Goal: Task Accomplishment & Management: Manage account settings

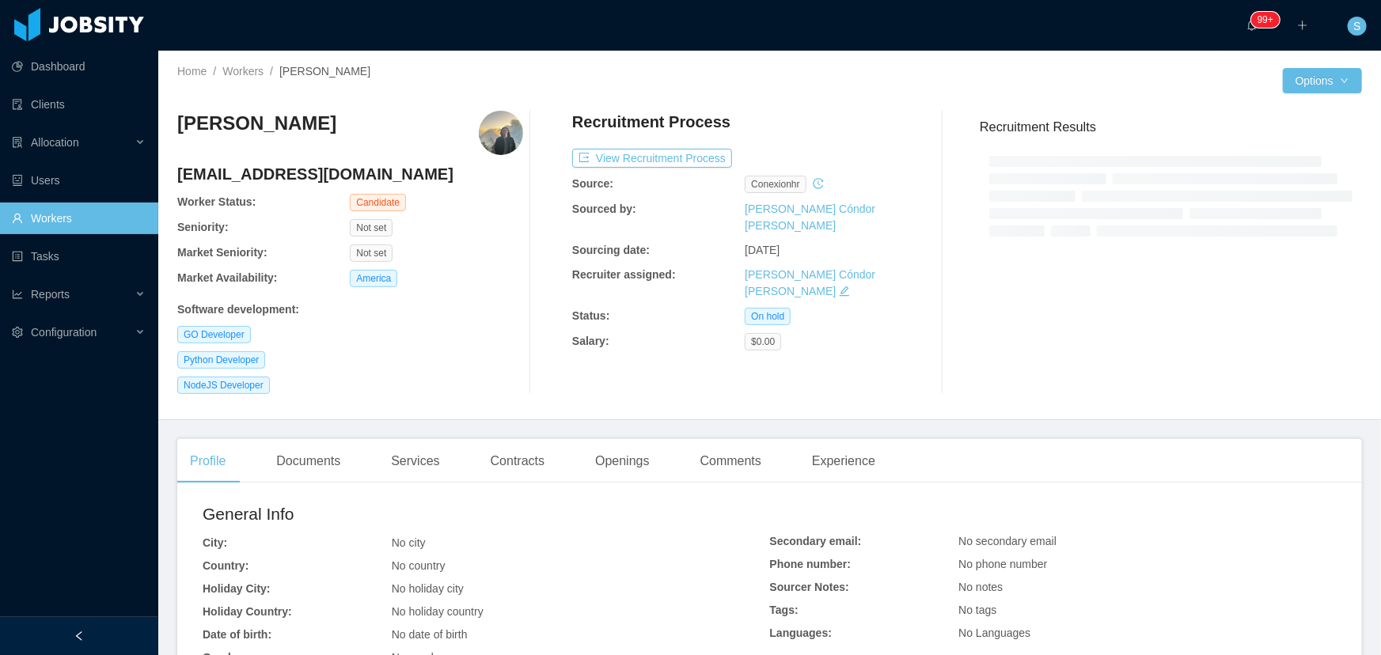
click at [841, 399] on div "[PERSON_NAME] [EMAIL_ADDRESS][DOMAIN_NAME] Worker Status: Candidate Seniority: …" at bounding box center [769, 252] width 1185 height 309
click at [936, 100] on div "[PERSON_NAME] [EMAIL_ADDRESS][DOMAIN_NAME] Worker Status: Candidate Seniority: …" at bounding box center [769, 252] width 1185 height 309
click at [709, 161] on button "View Recruitment Process" at bounding box center [652, 158] width 160 height 19
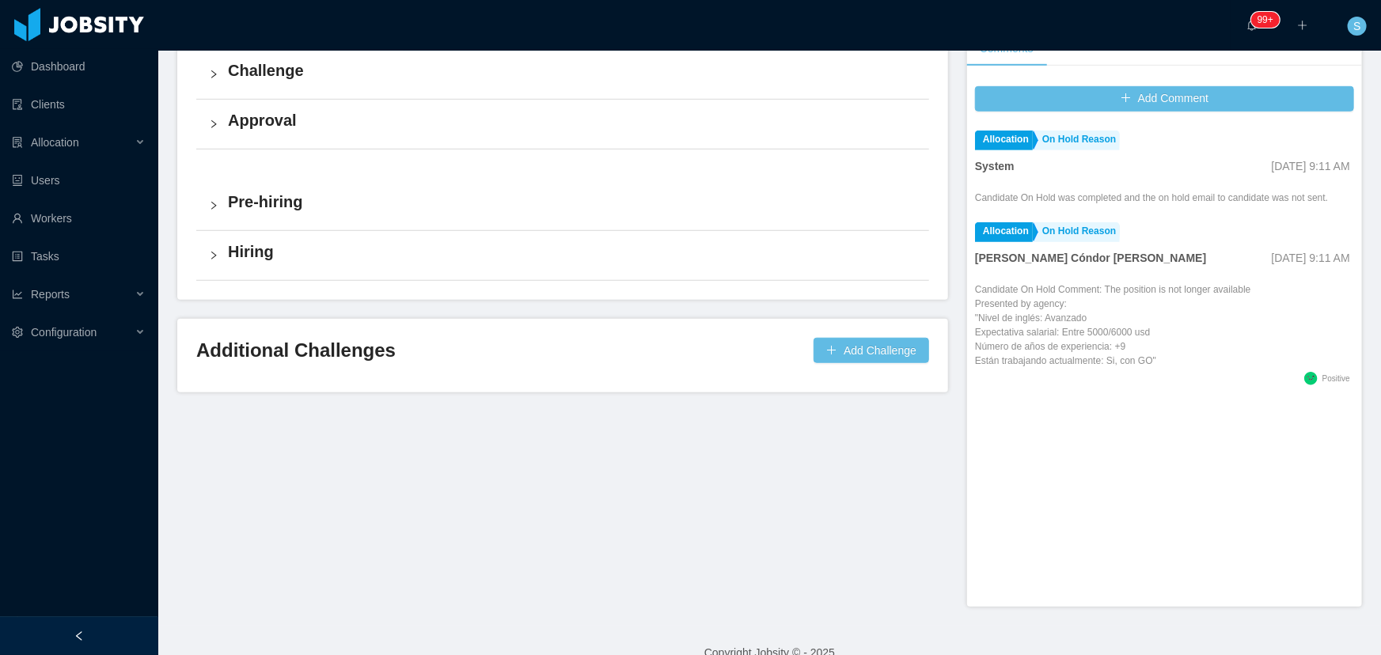
scroll to position [495, 0]
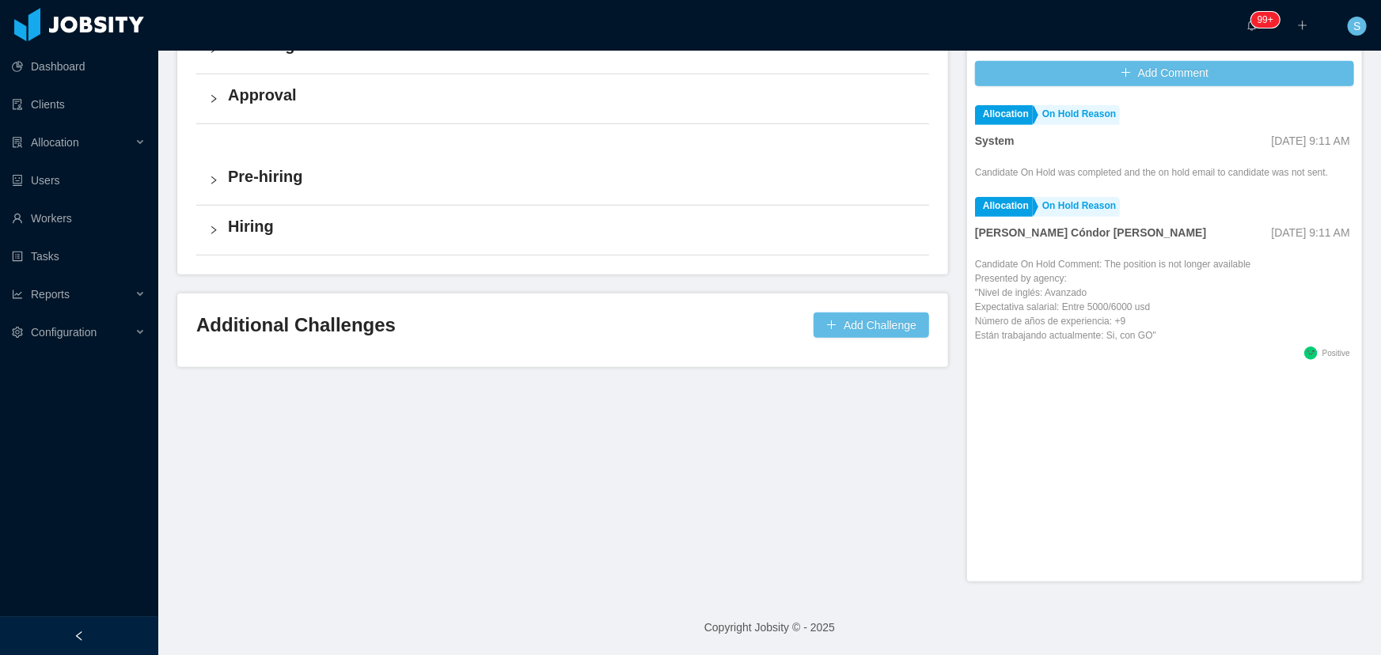
click at [942, 116] on div "Current status: On Hold Watch 1 0 / 9 On Hold Last completed View Details Overa…" at bounding box center [572, 19] width 790 height 696
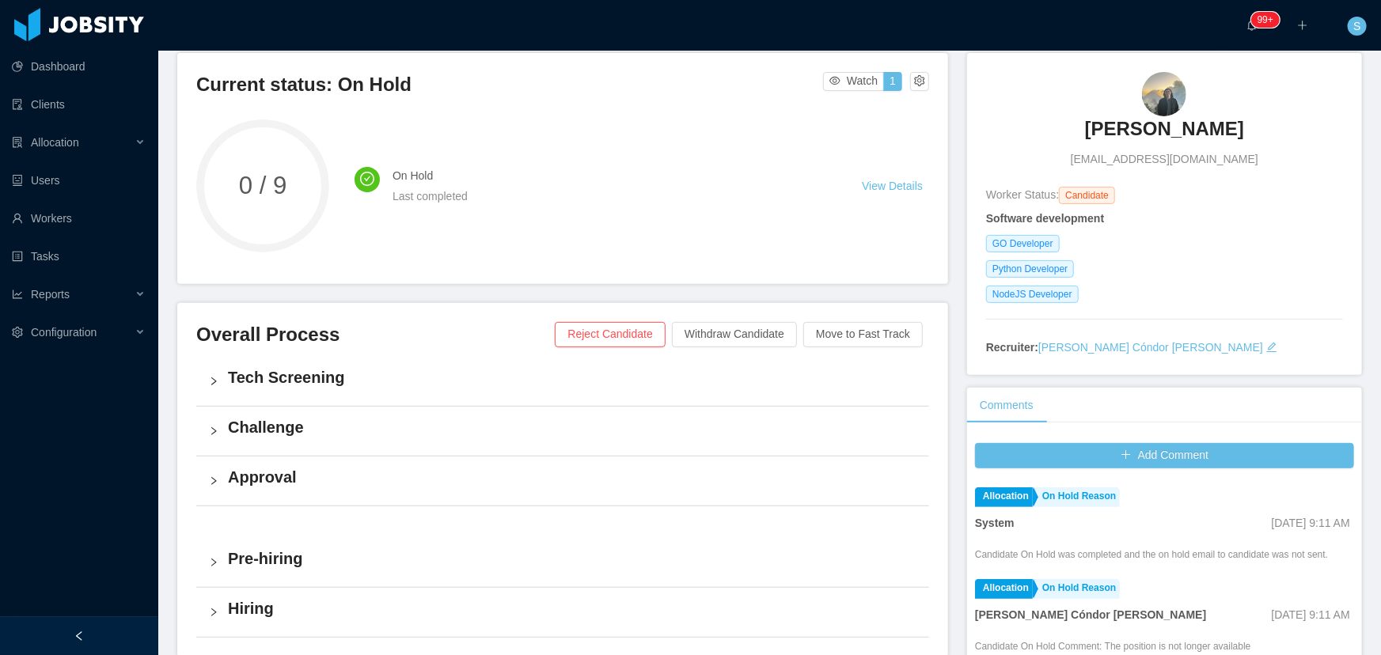
scroll to position [0, 0]
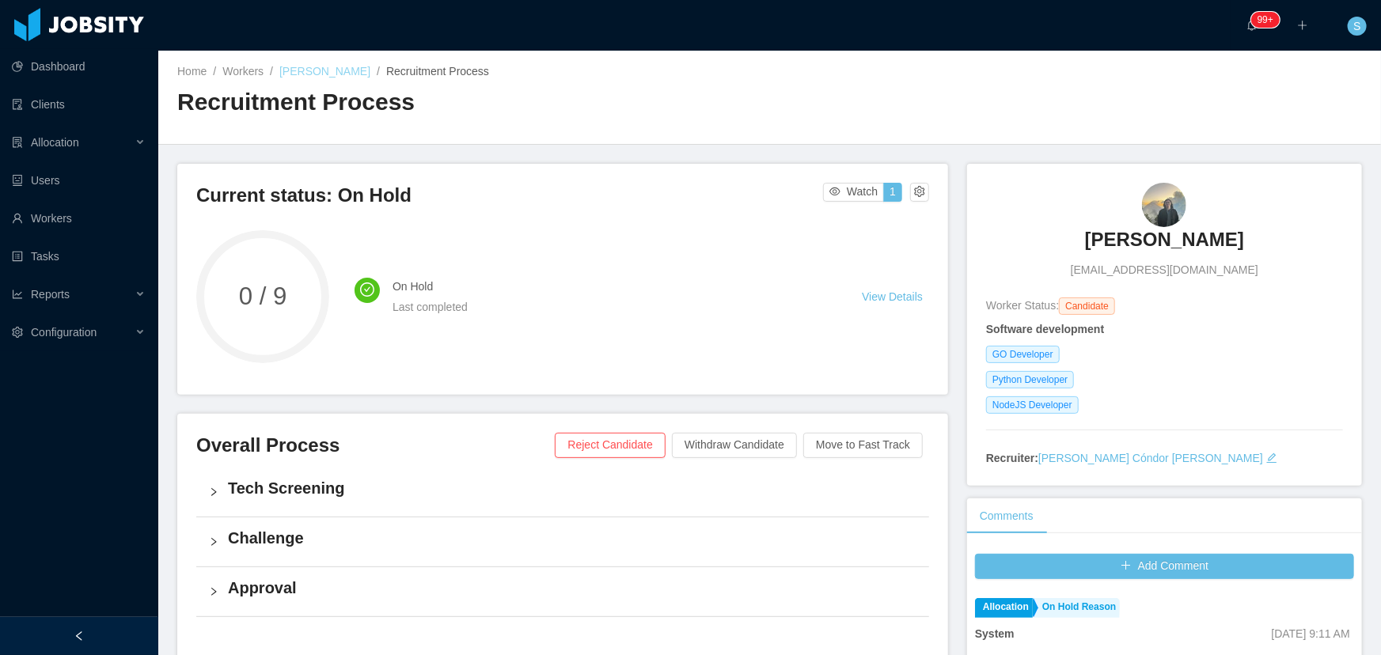
click at [370, 71] on link "Javier Gomez Sasuga" at bounding box center [324, 71] width 91 height 13
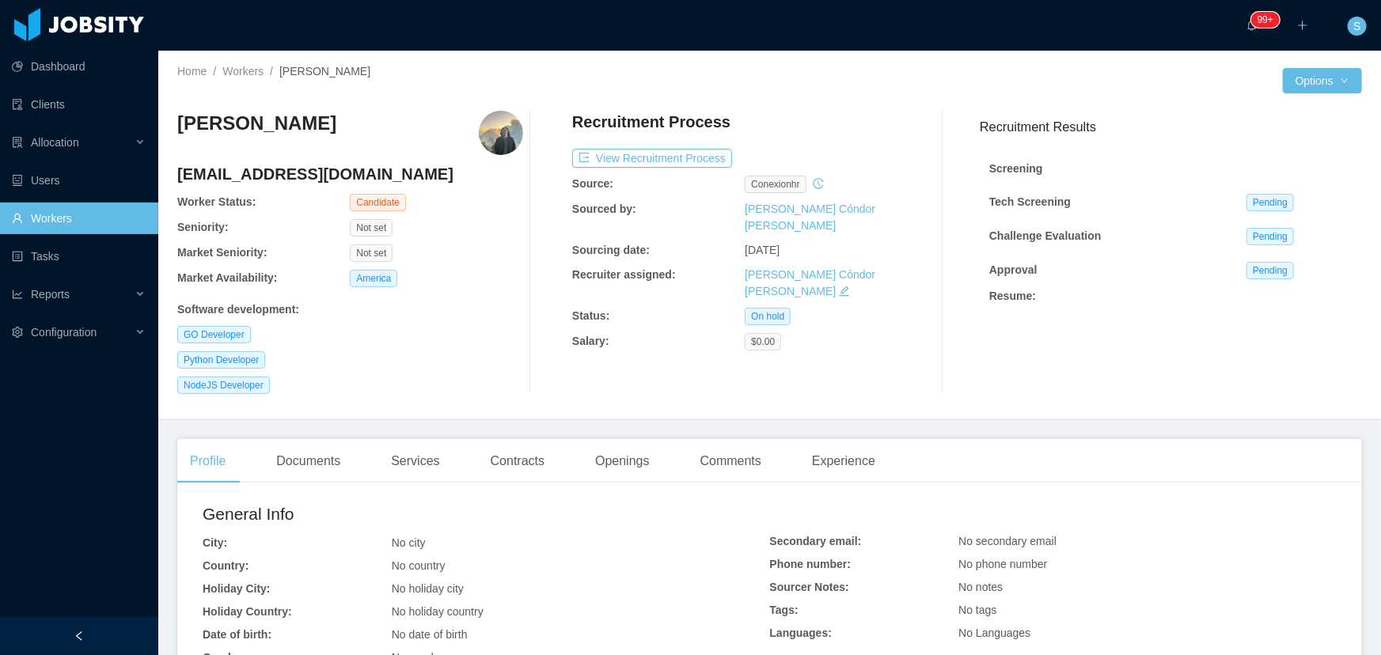
click at [847, 359] on div "Recruitment Process View Recruitment Process Source: conexionhr Sourced by: Pao…" at bounding box center [745, 252] width 346 height 283
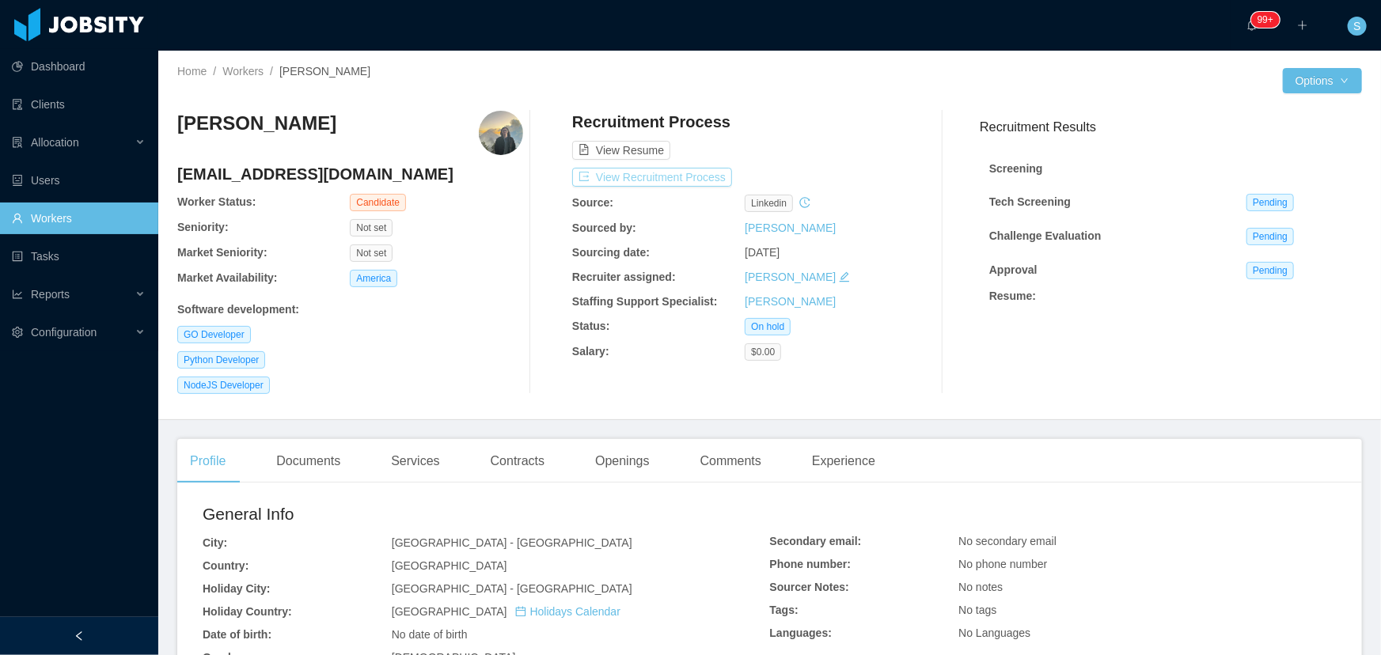
click at [641, 176] on button "View Recruitment Process" at bounding box center [652, 177] width 160 height 19
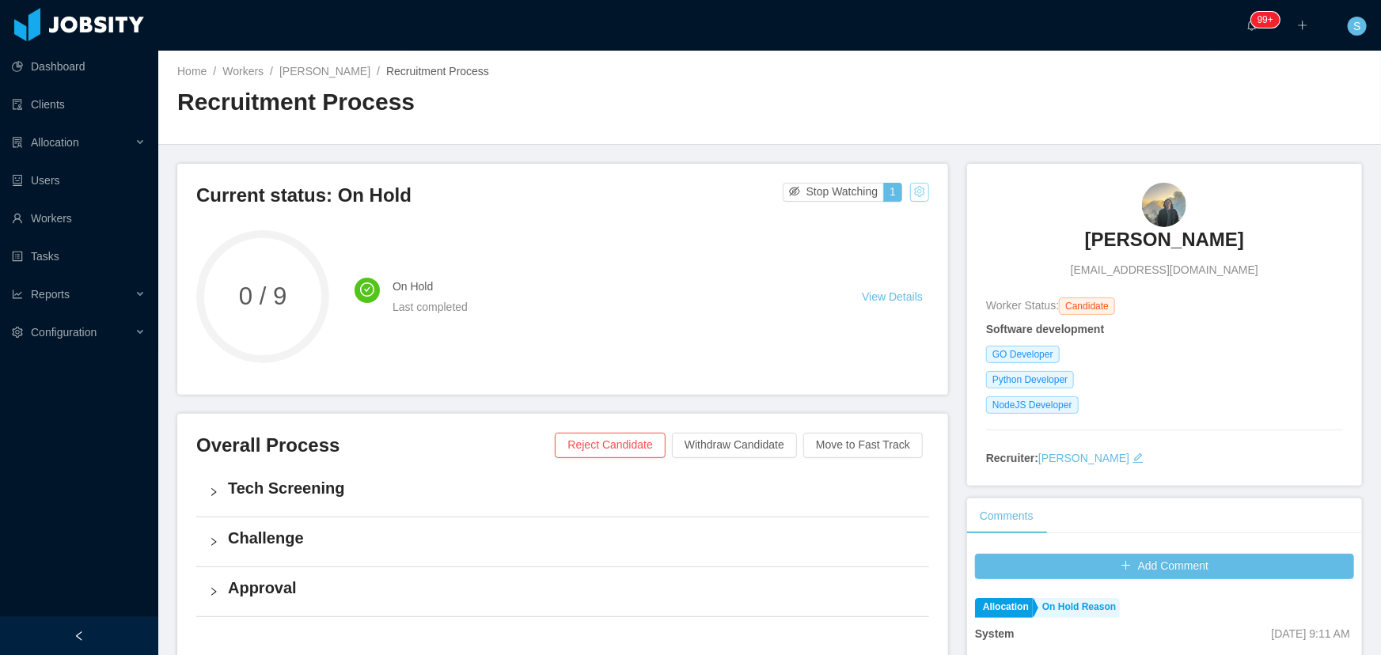
click at [910, 188] on button "button" at bounding box center [919, 192] width 19 height 19
click at [898, 240] on div "Change status" at bounding box center [878, 241] width 71 height 17
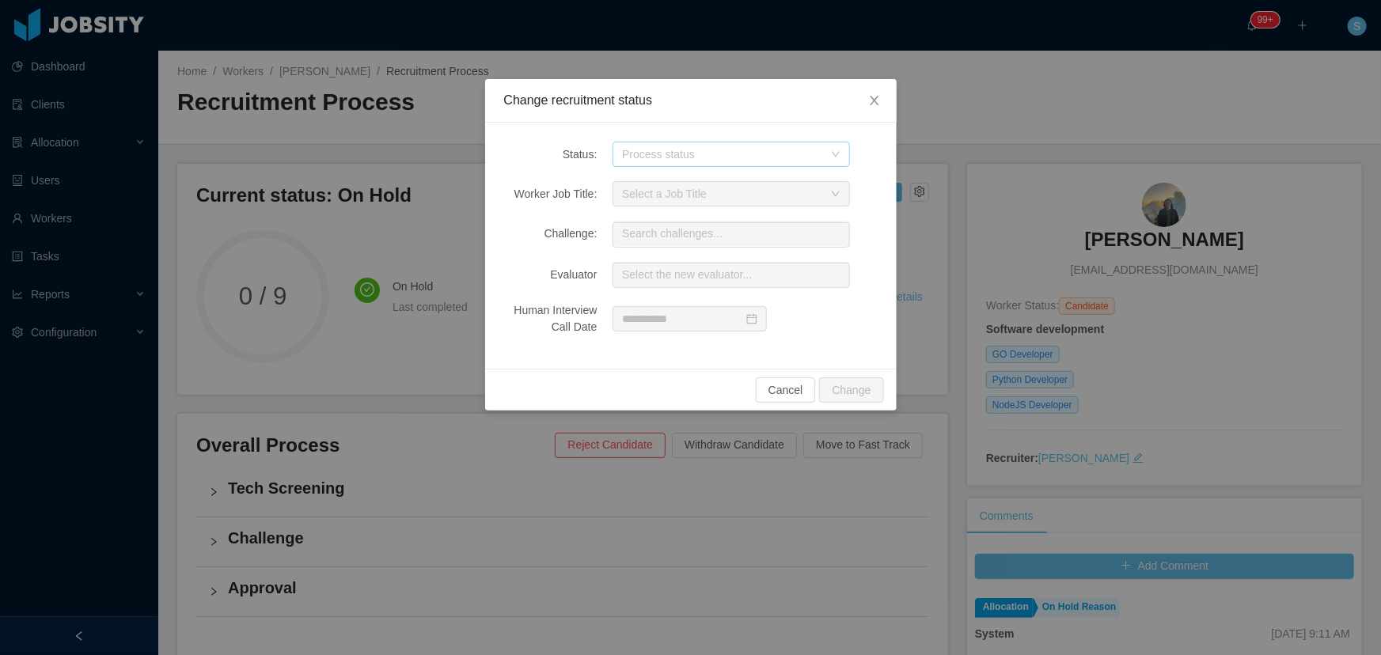
click at [722, 157] on div "Process status" at bounding box center [722, 154] width 201 height 16
click at [719, 265] on li "Sourced" at bounding box center [731, 268] width 237 height 25
click at [840, 391] on button "Change" at bounding box center [851, 390] width 64 height 25
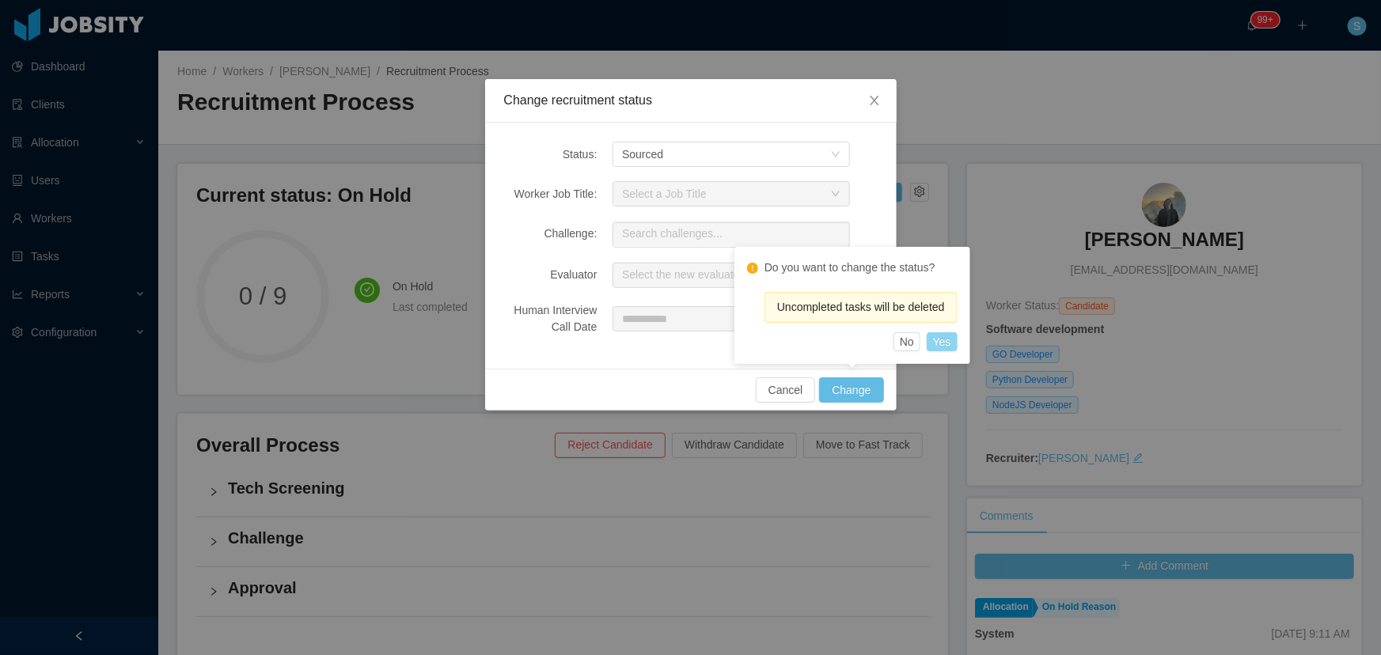
click at [942, 341] on button "Yes" at bounding box center [942, 341] width 31 height 19
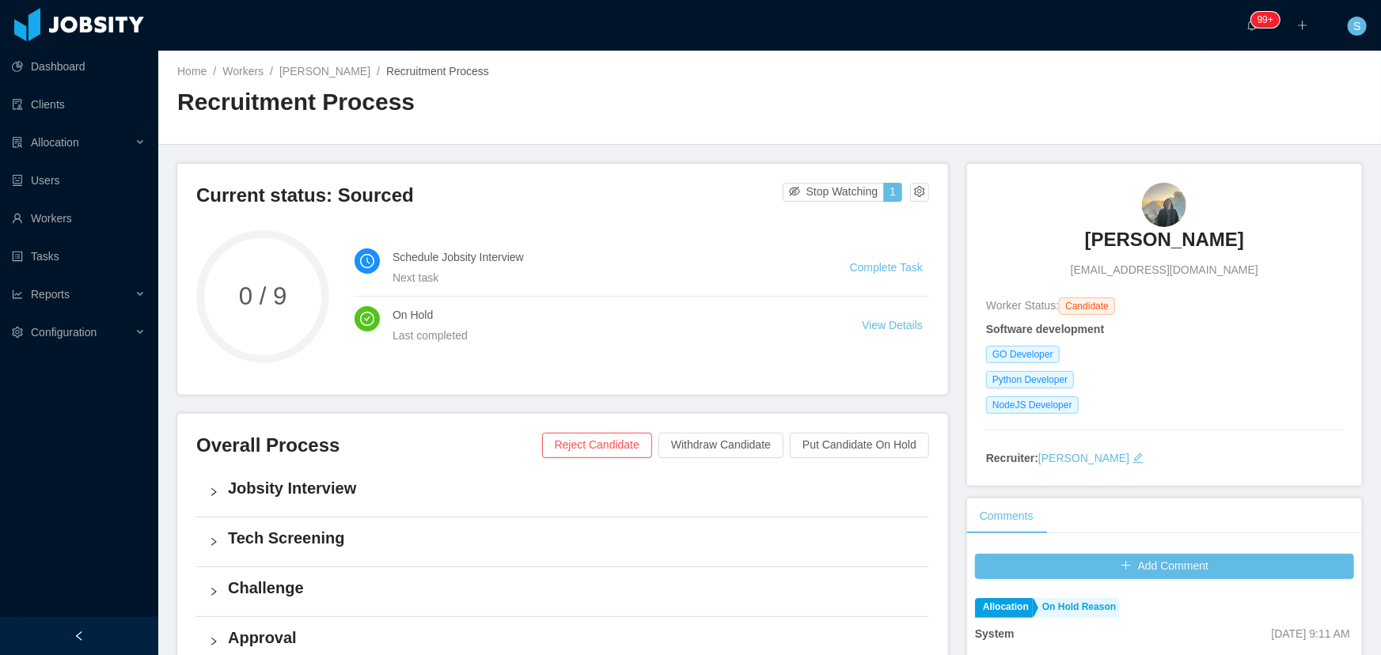
click at [873, 127] on div "Home / Workers / Javier Gomez Sasuga / Recruitment Process / Recruitment Process" at bounding box center [769, 98] width 1223 height 94
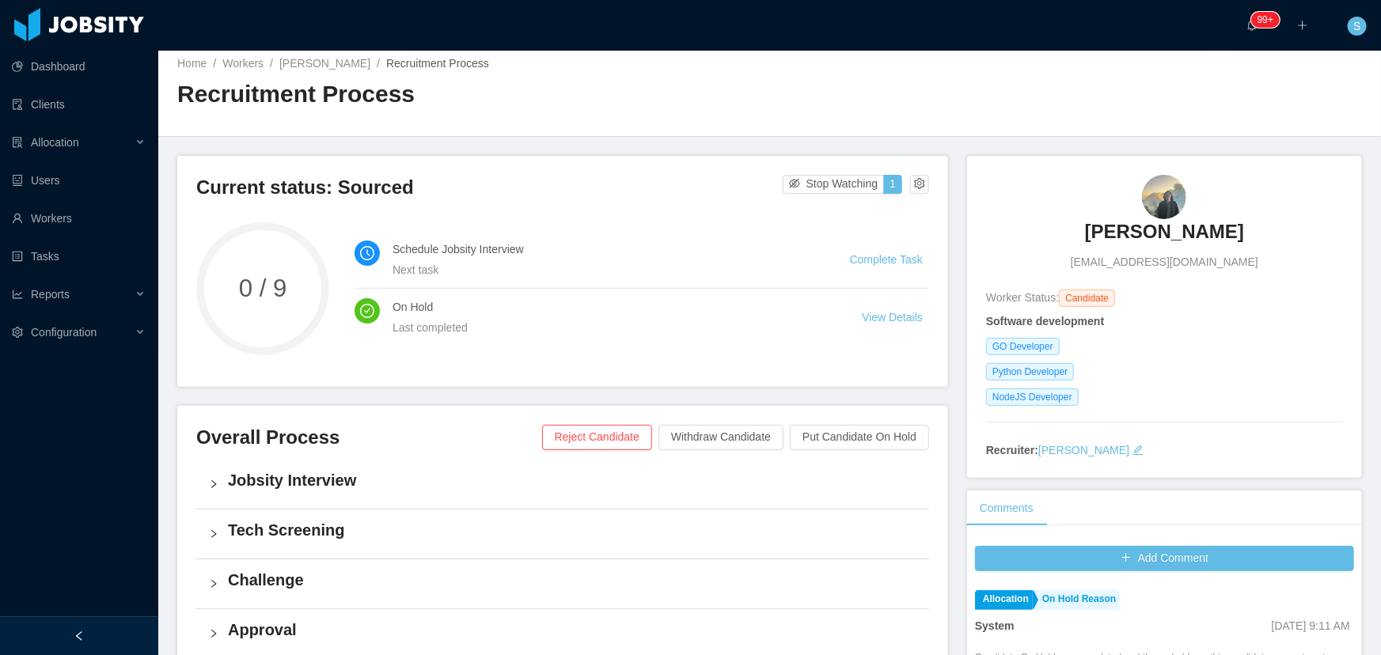
scroll to position [0, 0]
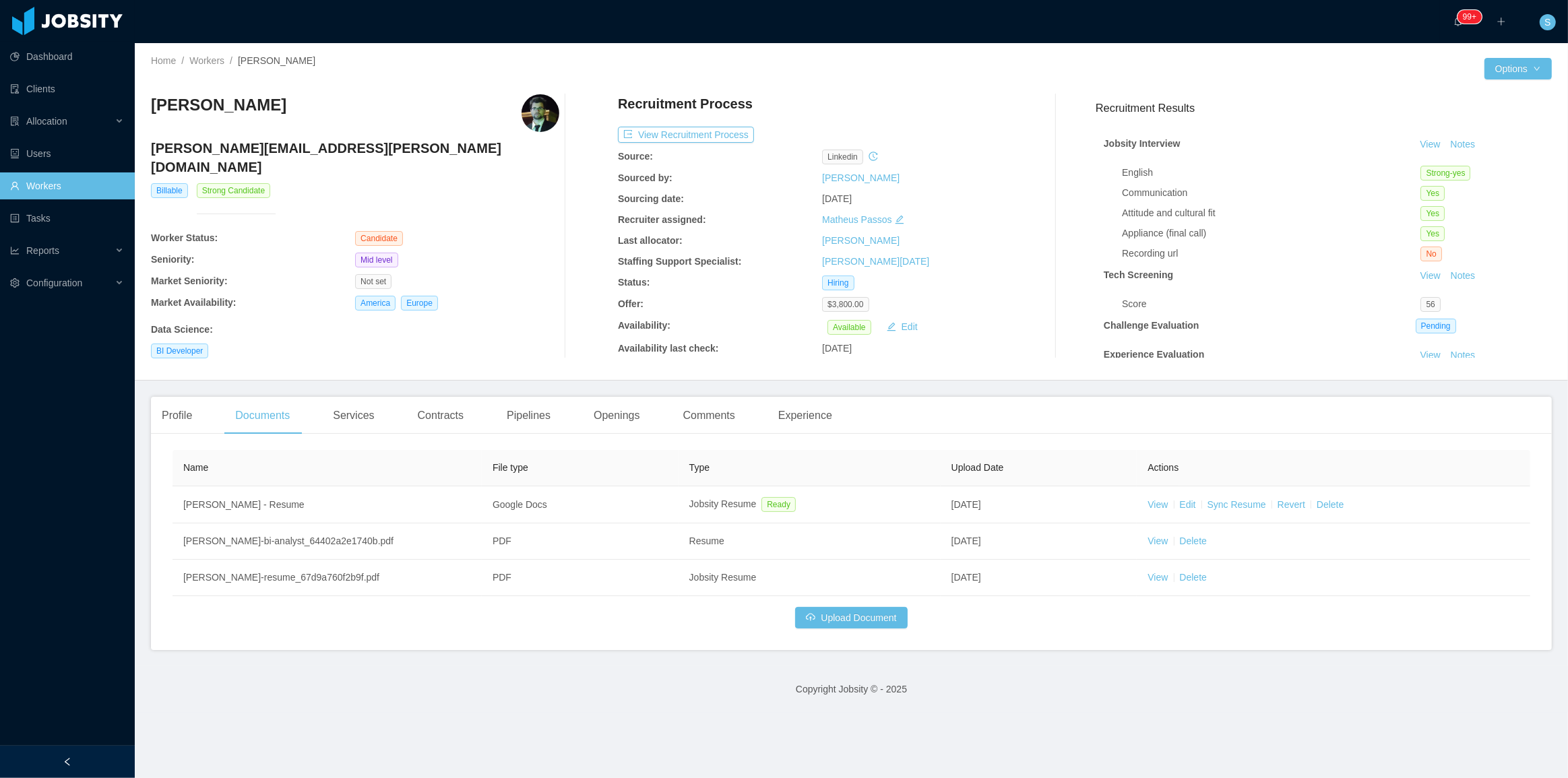
click at [47, 174] on link "Workers" at bounding box center [67, 186] width 114 height 27
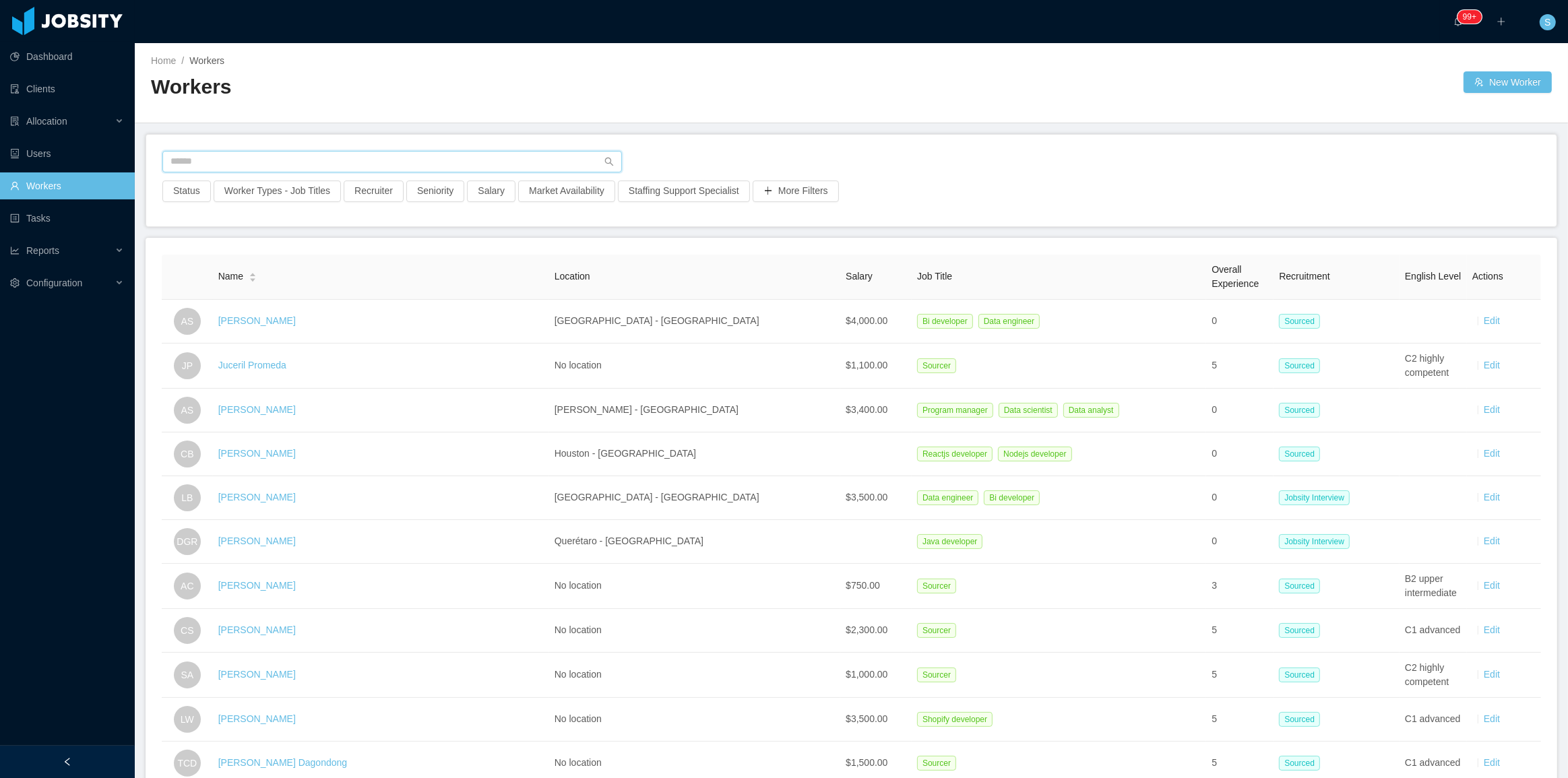
drag, startPoint x: 408, startPoint y: 150, endPoint x: 411, endPoint y: 157, distance: 7.6
click at [409, 152] on input "text" at bounding box center [392, 161] width 460 height 21
paste input "**********"
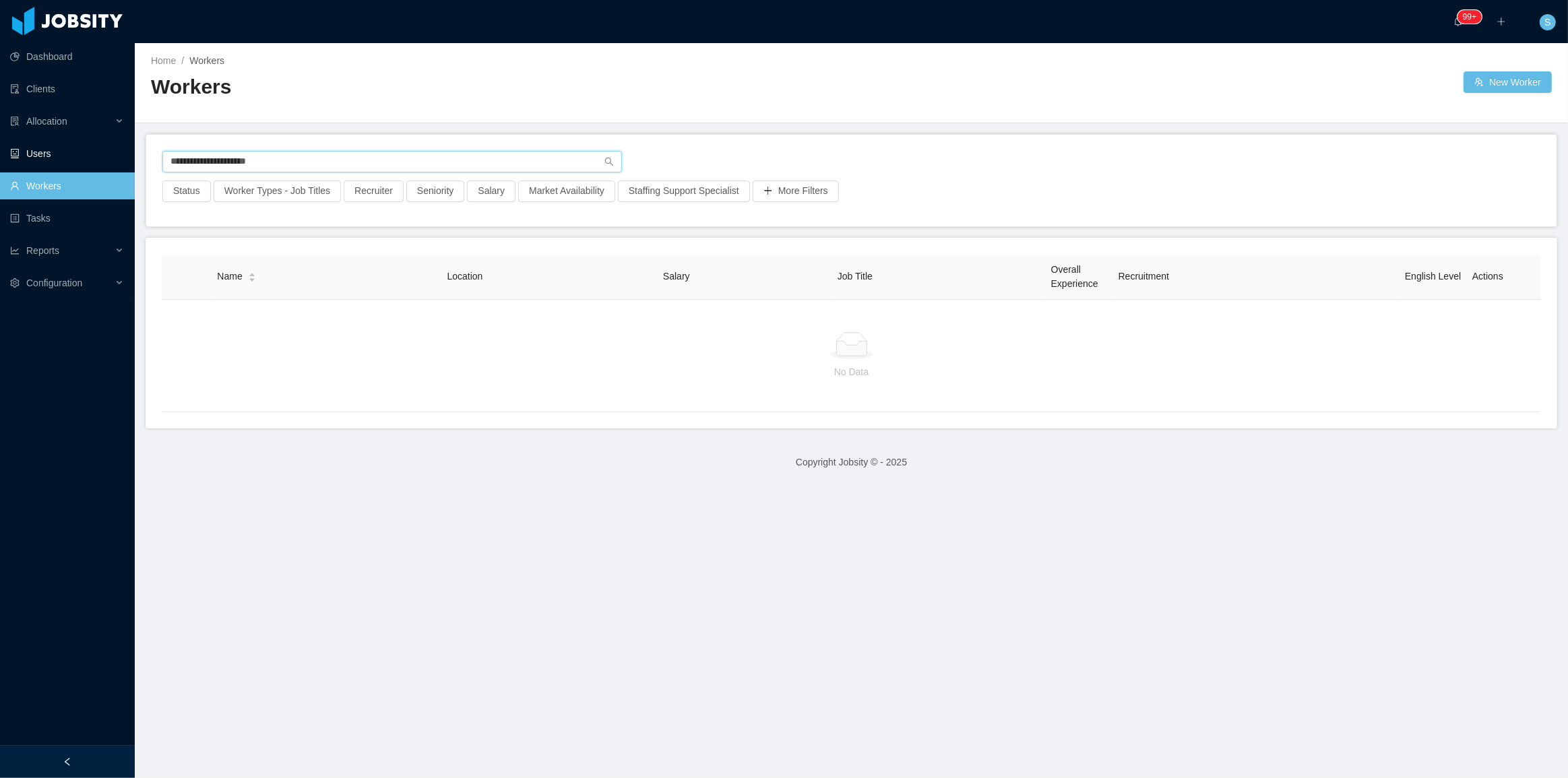
drag, startPoint x: 309, startPoint y: 158, endPoint x: 82, endPoint y: 156, distance: 227.0
click at [82, 156] on section "**********" at bounding box center [784, 389] width 1568 height 778
paste input "text"
click at [403, 149] on div "**********" at bounding box center [851, 180] width 1410 height 92
click at [405, 154] on input "**********" at bounding box center [392, 161] width 460 height 21
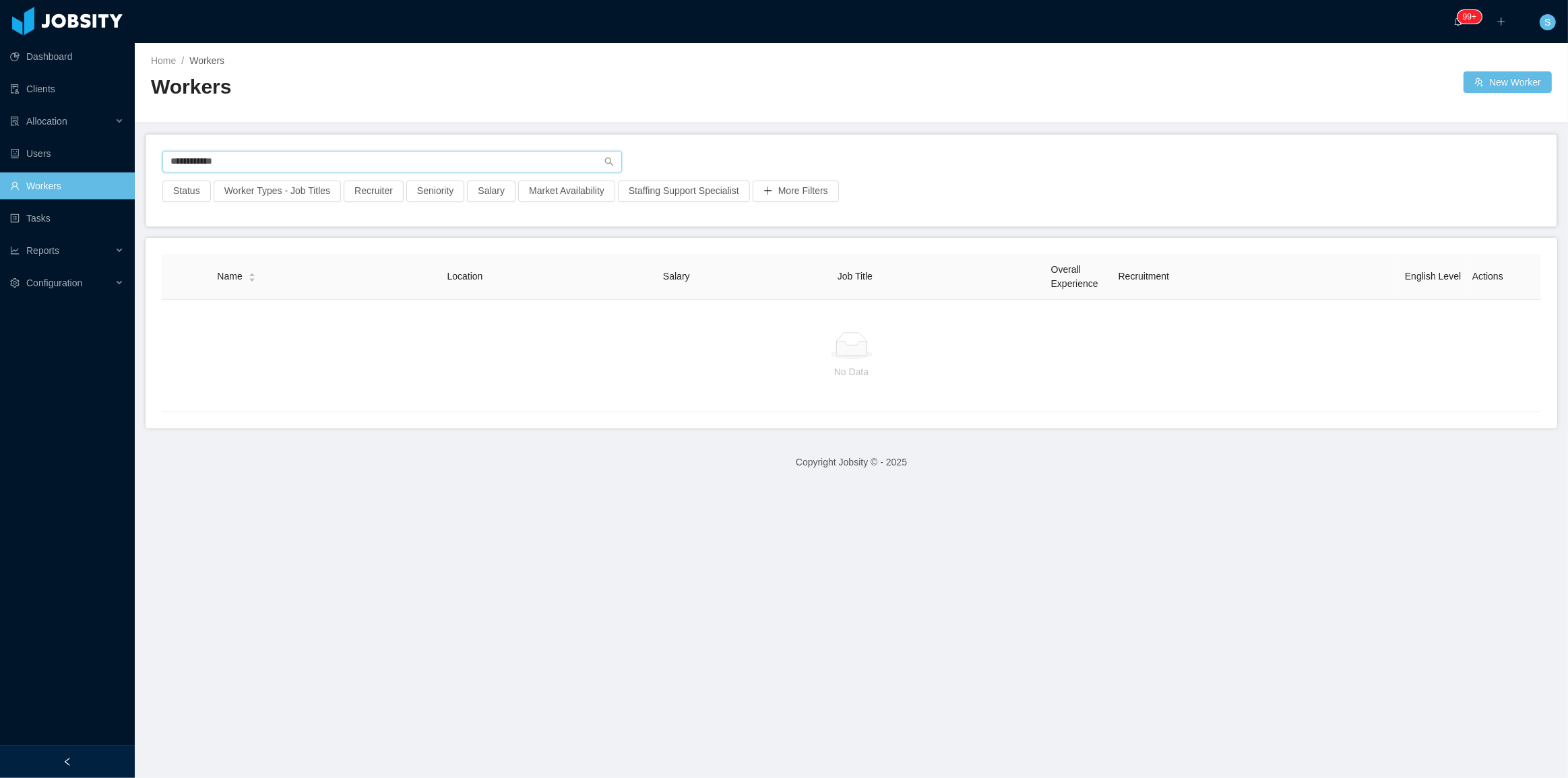
click at [405, 154] on input "**********" at bounding box center [392, 161] width 460 height 21
paste input "**********"
click at [405, 154] on input "**********" at bounding box center [392, 161] width 460 height 21
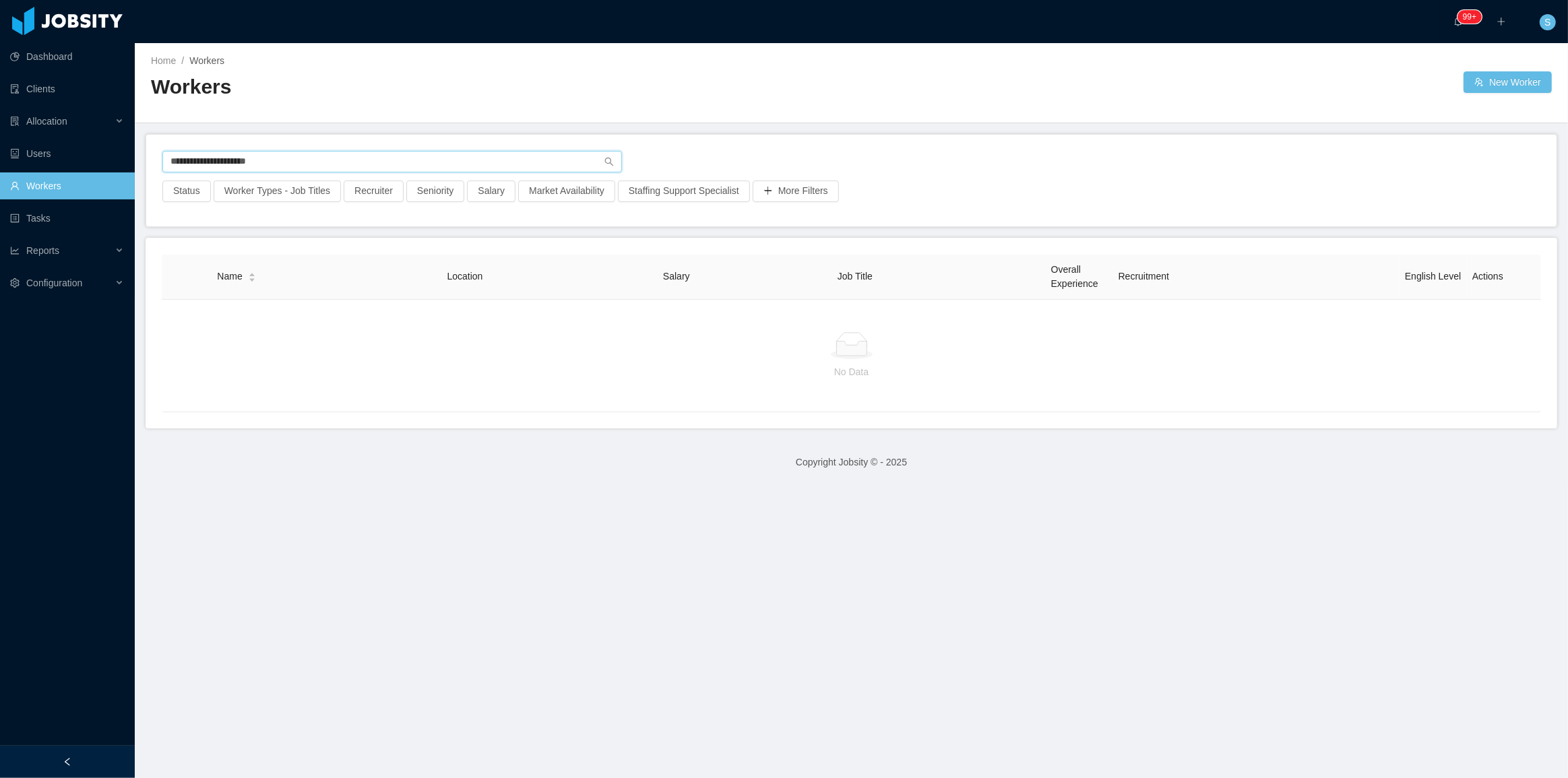
click at [342, 154] on input "**********" at bounding box center [392, 161] width 460 height 21
paste input "***"
type input "**********"
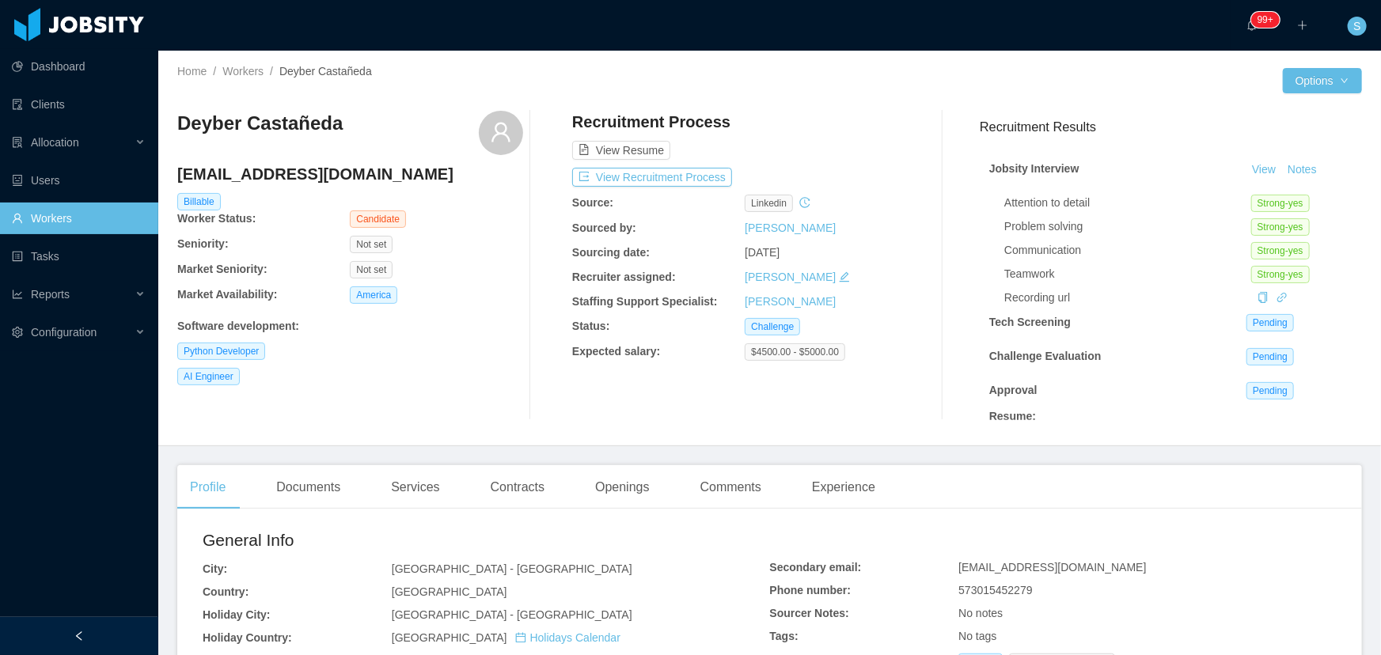
click at [330, 178] on h4 "garzondeiber6@gmail.com" at bounding box center [350, 174] width 346 height 22
copy h4 "garzondeiber6@gmail.com"
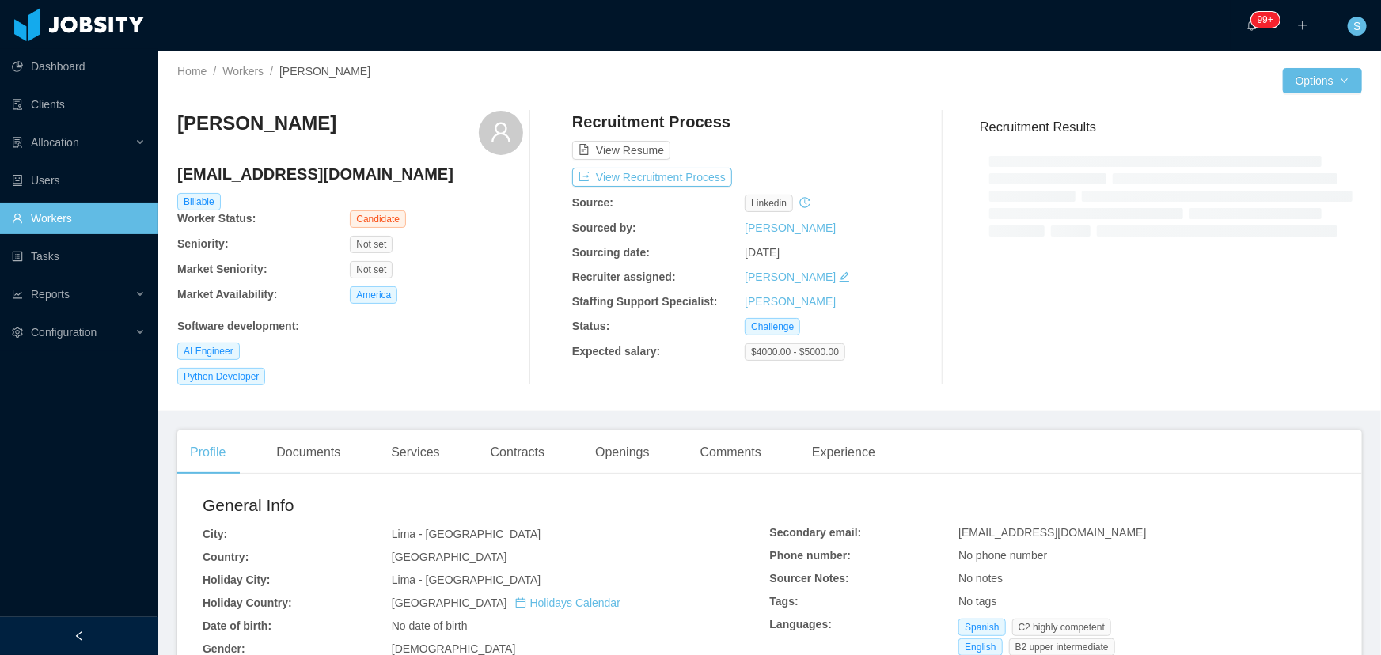
click at [334, 184] on h4 "[EMAIL_ADDRESS][DOMAIN_NAME]" at bounding box center [350, 174] width 346 height 22
click at [334, 184] on h4 "wrfigueroam@gmail.com" at bounding box center [350, 174] width 346 height 22
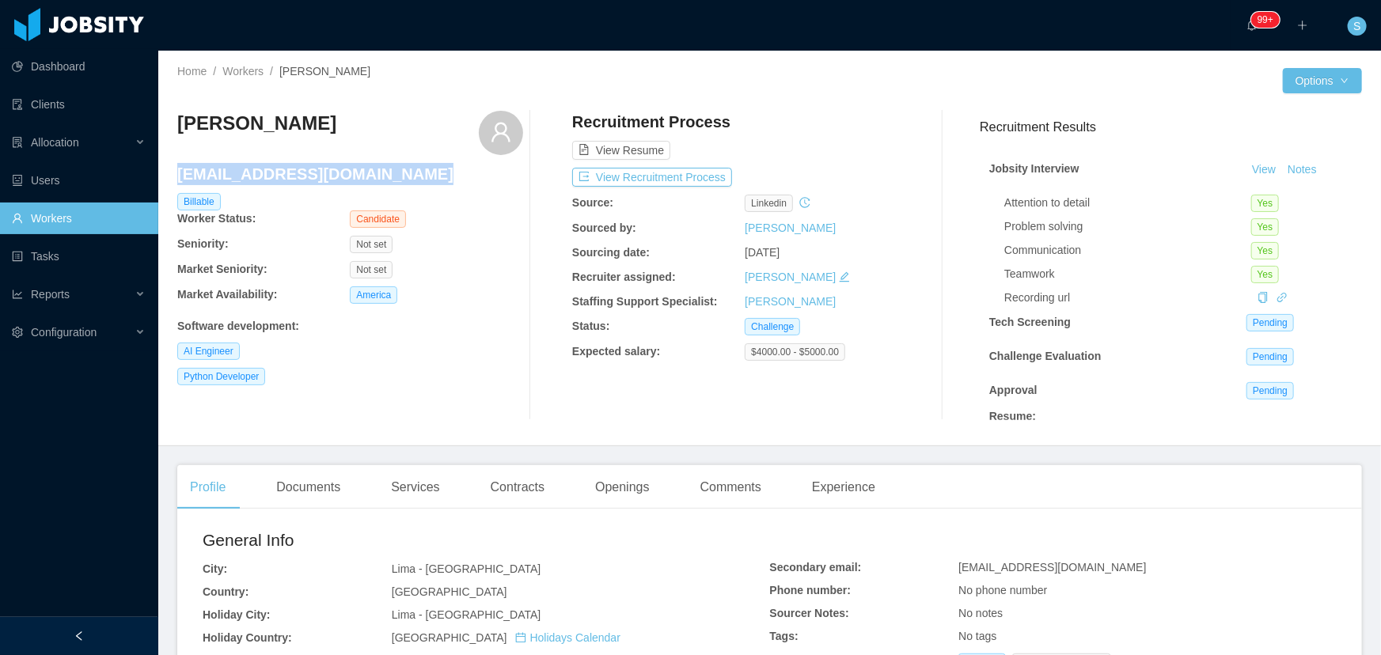
copy h4 "wrfigueroam@gmail.com"
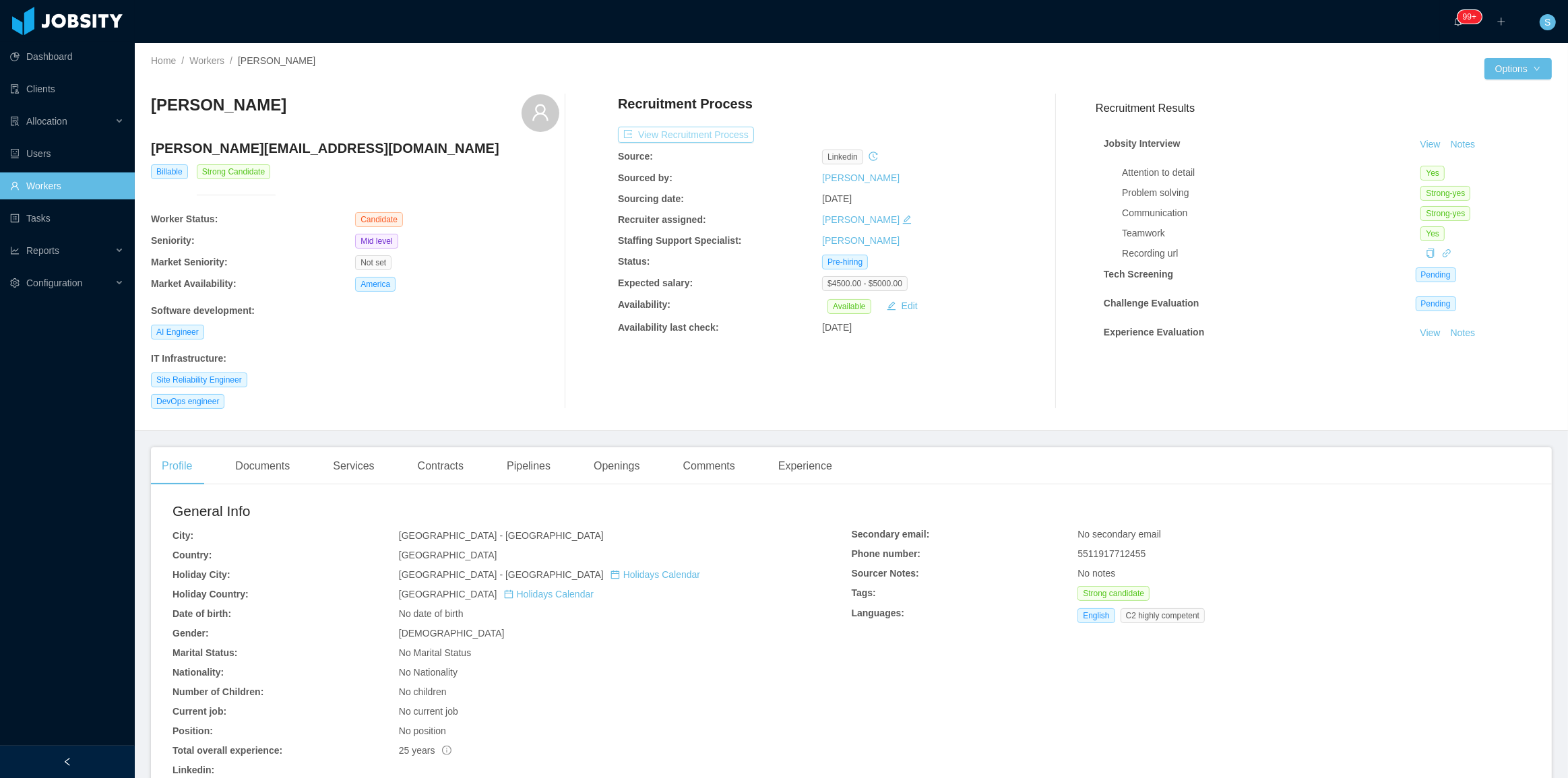
click at [706, 141] on button "View Recruitment Process" at bounding box center [686, 134] width 136 height 16
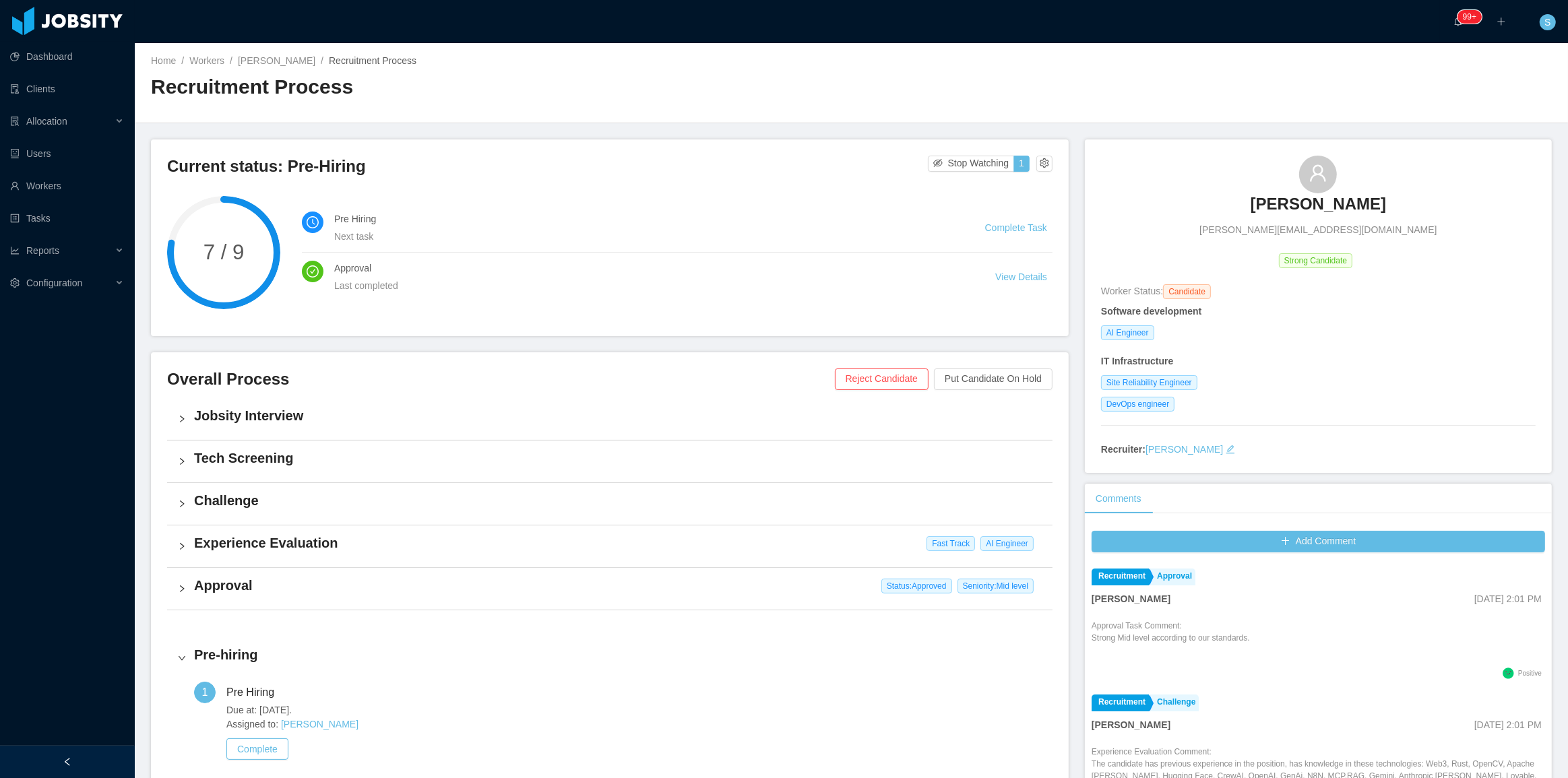
click at [1296, 225] on span "[PERSON_NAME][EMAIL_ADDRESS][DOMAIN_NAME]" at bounding box center [1318, 230] width 237 height 14
click at [1296, 225] on span "cesar@eworkslabs.com" at bounding box center [1318, 230] width 237 height 14
copy span "cesar@eworkslabs.com"
click at [283, 61] on link "Cesar Schneider" at bounding box center [276, 60] width 77 height 11
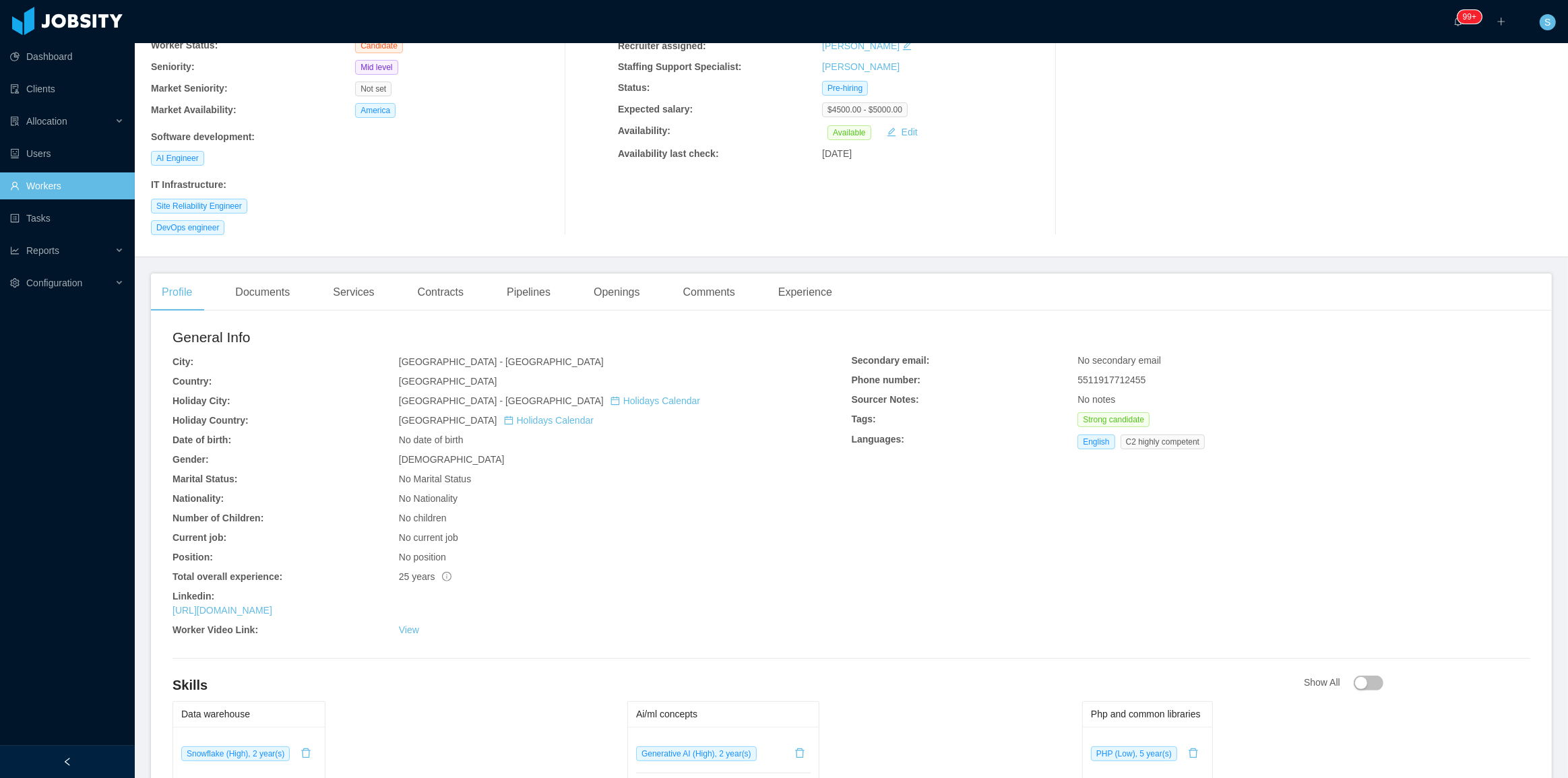
scroll to position [183, 0]
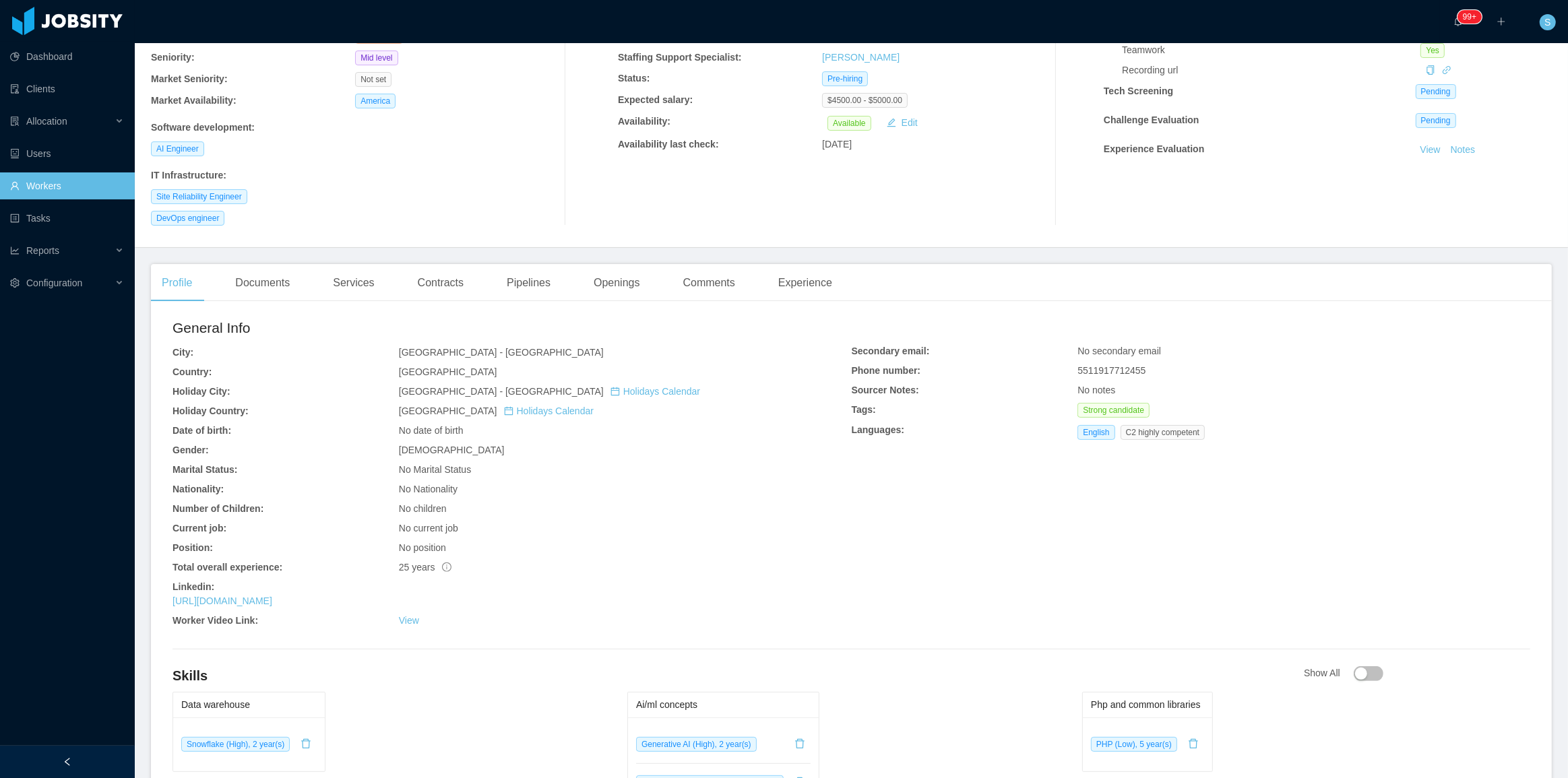
click at [1105, 373] on span "5511917712455" at bounding box center [1111, 370] width 68 height 11
copy span "5511917712455"
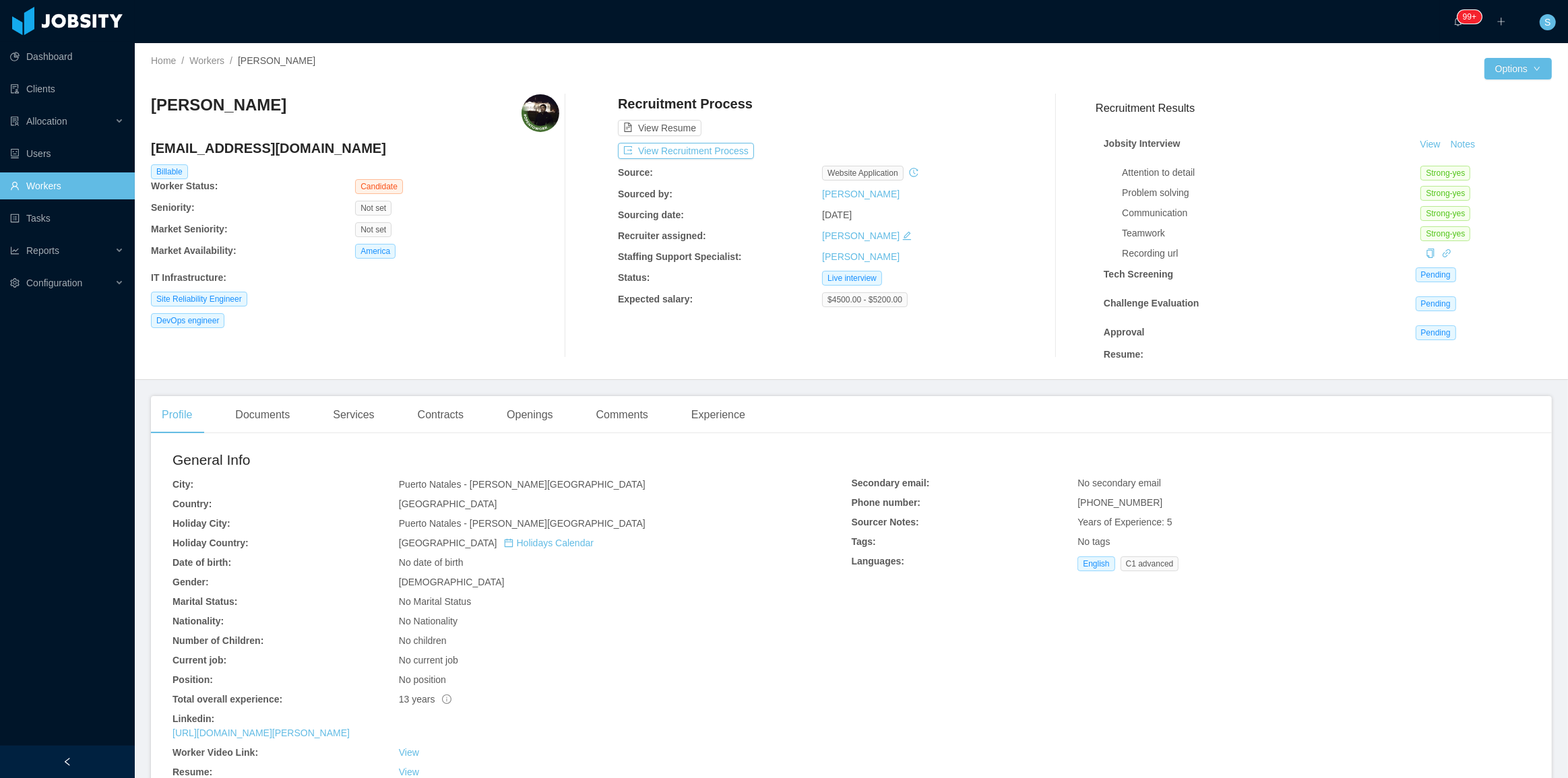
click at [237, 114] on h3 "[PERSON_NAME]" at bounding box center [218, 105] width 135 height 21
click at [632, 147] on button "View Recruitment Process" at bounding box center [686, 151] width 136 height 16
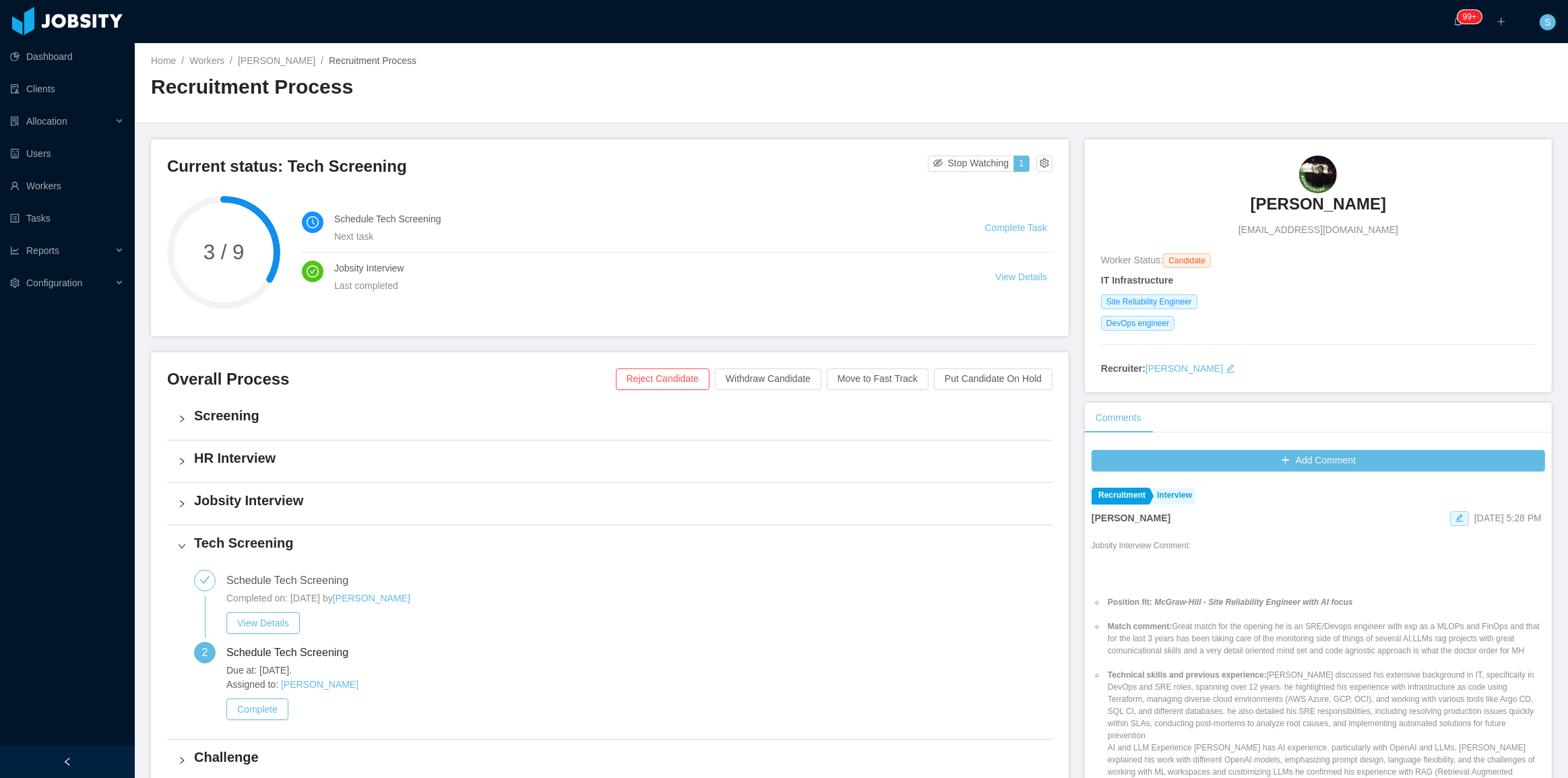
drag, startPoint x: 1187, startPoint y: 163, endPoint x: 1262, endPoint y: 203, distance: 85.0
click at [1399, 200] on div "Gerardo Leyton gpleyton@gmail.com" at bounding box center [1318, 197] width 434 height 82
copy h3 "[PERSON_NAME]"
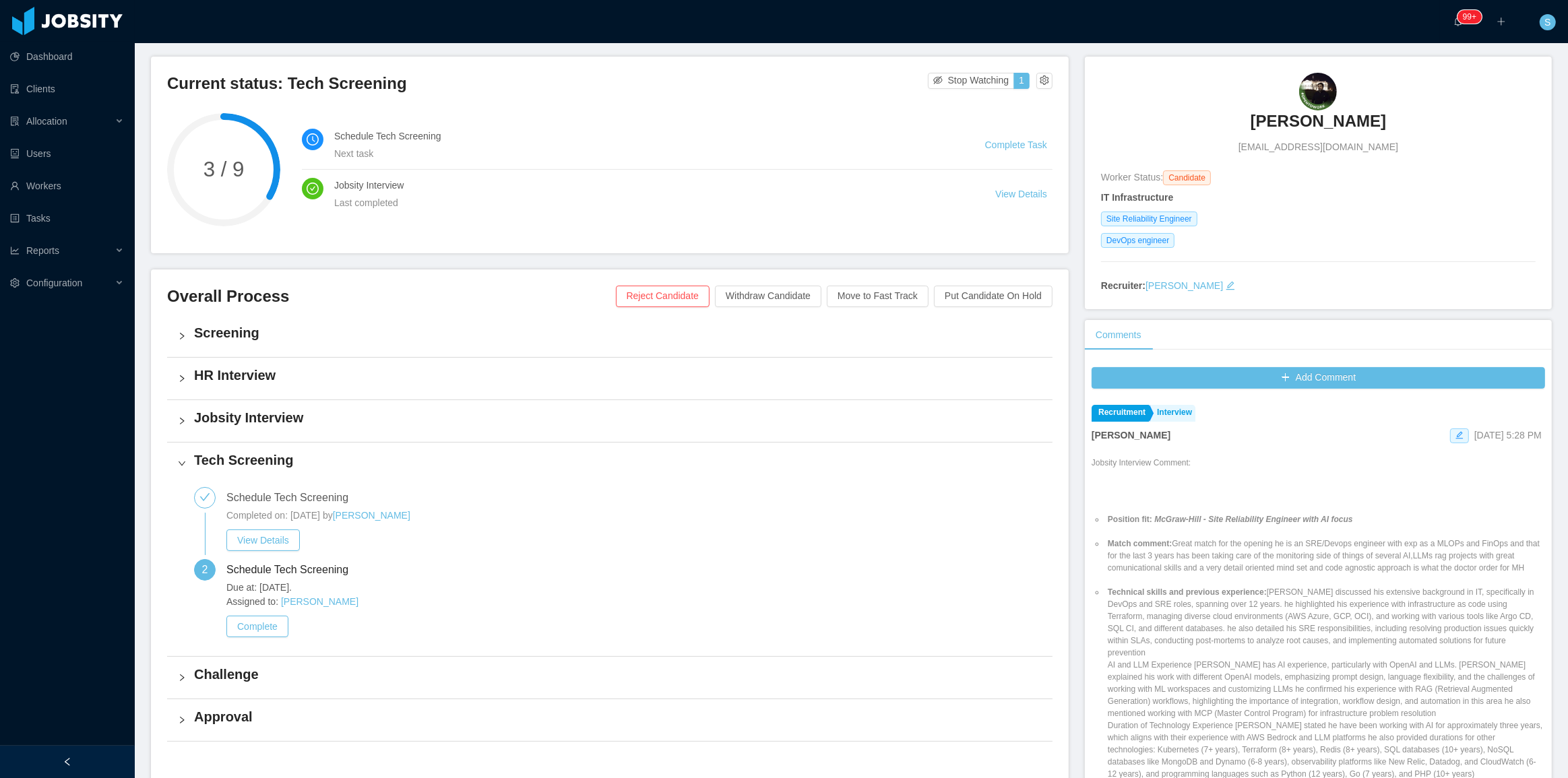
scroll to position [122, 0]
